Goal: Task Accomplishment & Management: Manage account settings

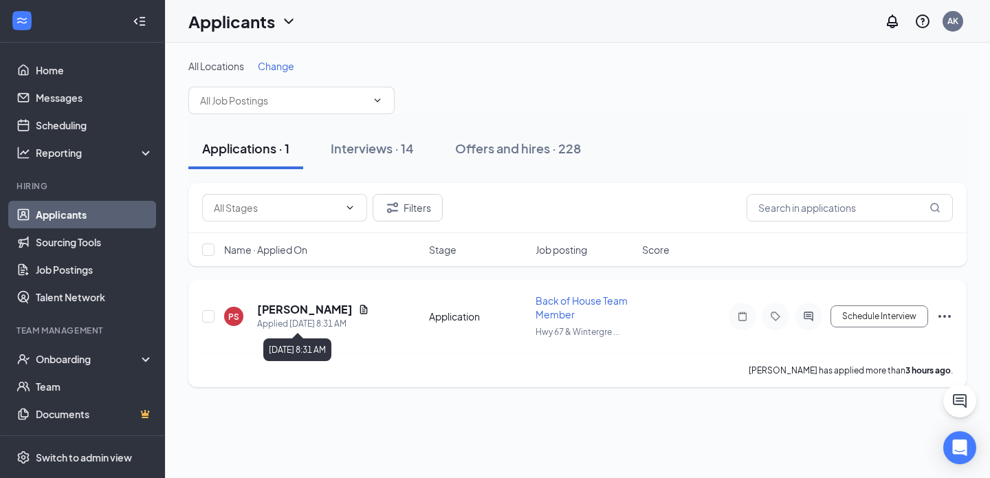
click at [309, 308] on h5 "[PERSON_NAME]" at bounding box center [305, 309] width 96 height 15
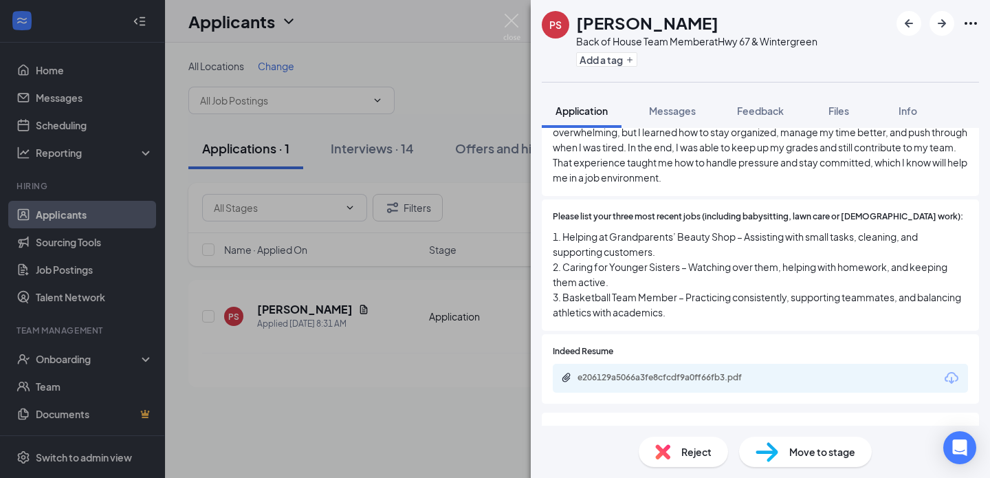
scroll to position [1344, 0]
click at [785, 443] on div "Move to stage" at bounding box center [805, 452] width 133 height 30
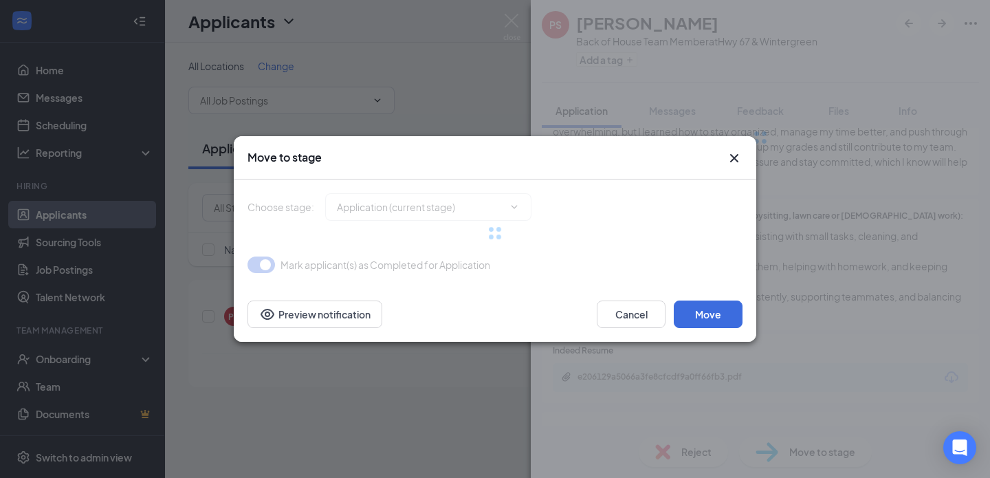
type input "Onsite Interview (next stage)"
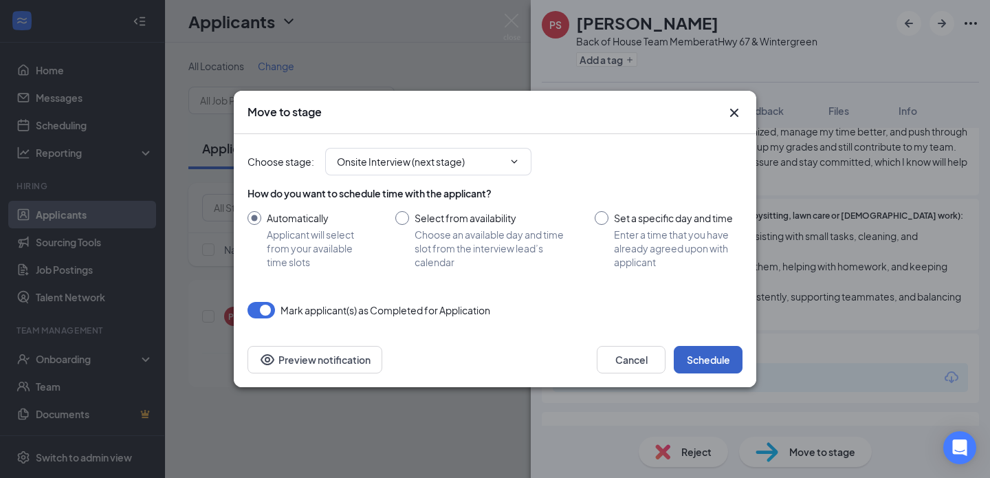
click at [700, 350] on button "Schedule" at bounding box center [708, 360] width 69 height 28
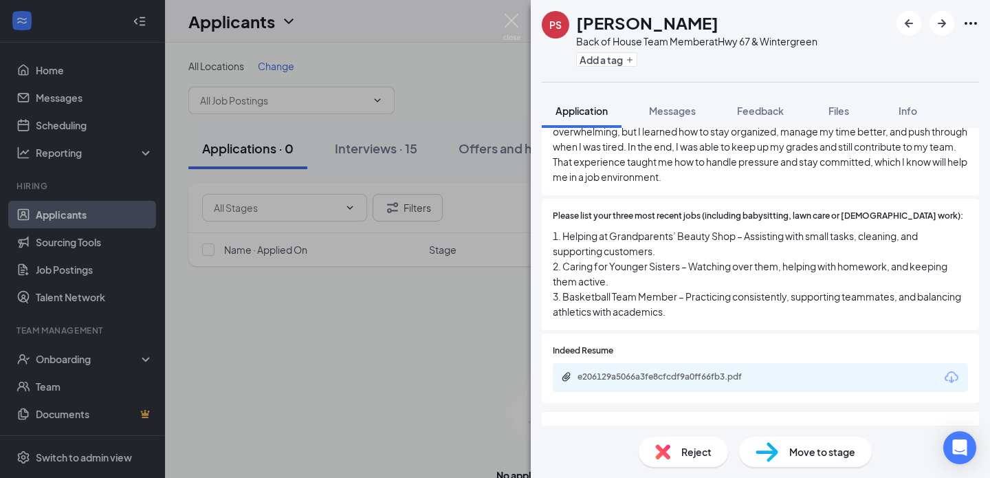
scroll to position [1353, 0]
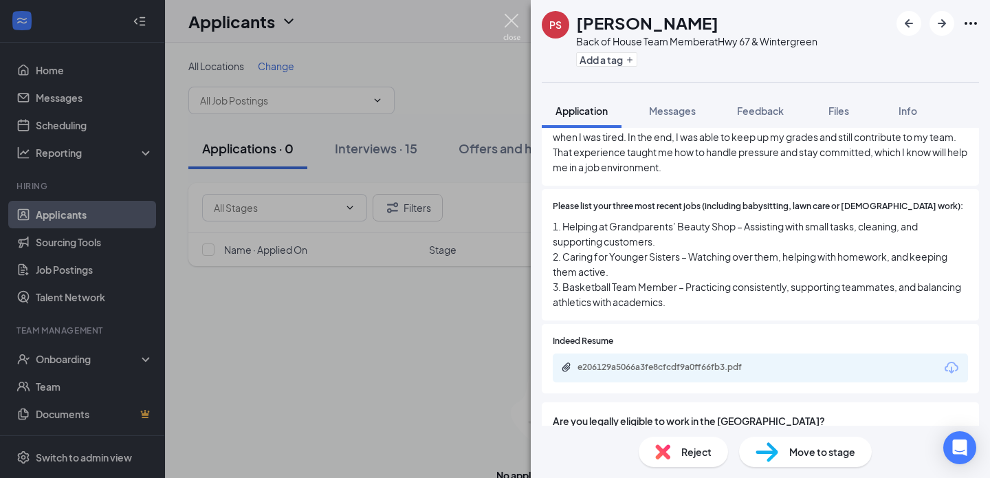
click at [508, 27] on img at bounding box center [511, 27] width 17 height 27
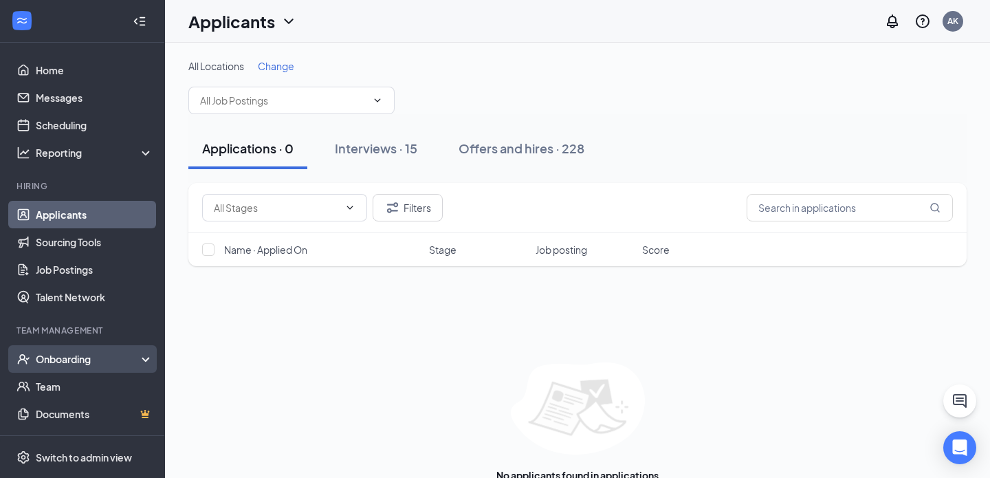
click at [96, 364] on div "Onboarding" at bounding box center [89, 359] width 106 height 14
click at [100, 392] on link "Overview" at bounding box center [95, 387] width 118 height 28
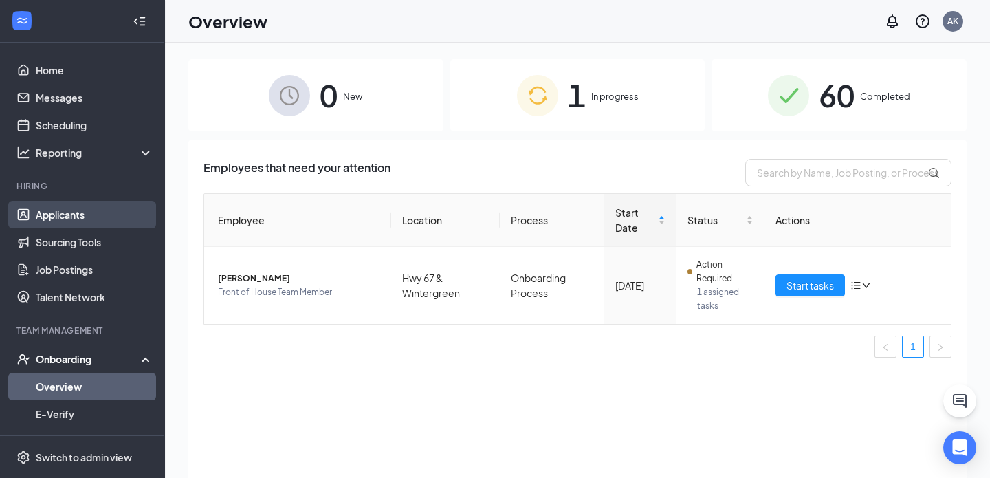
click at [52, 211] on link "Applicants" at bounding box center [95, 215] width 118 height 28
